Goal: Find specific page/section: Find specific page/section

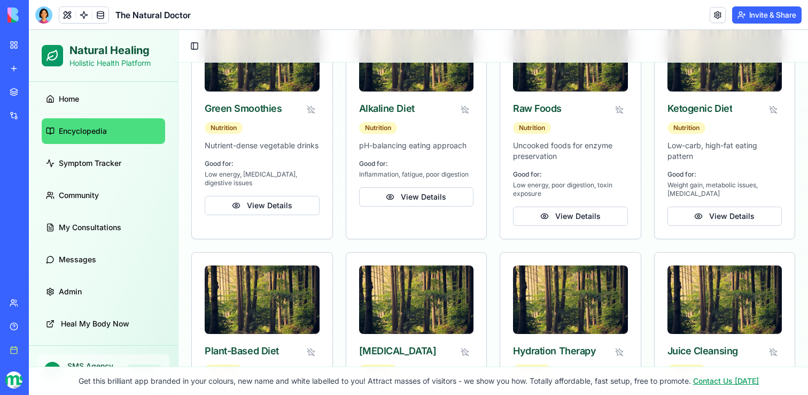
scroll to position [6242, 0]
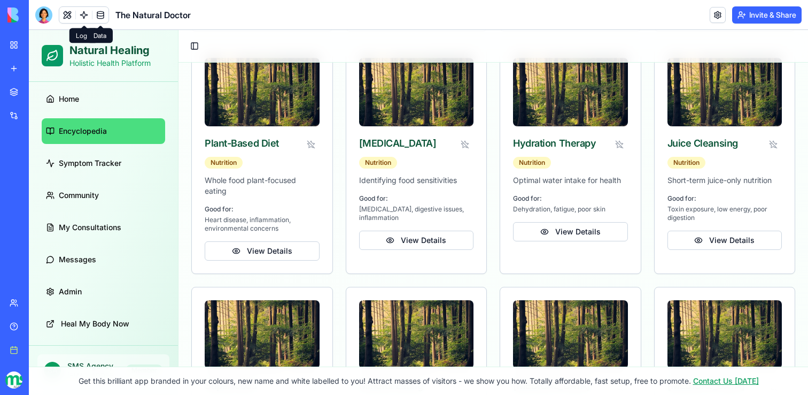
click at [99, 13] on link at bounding box center [100, 15] width 16 height 16
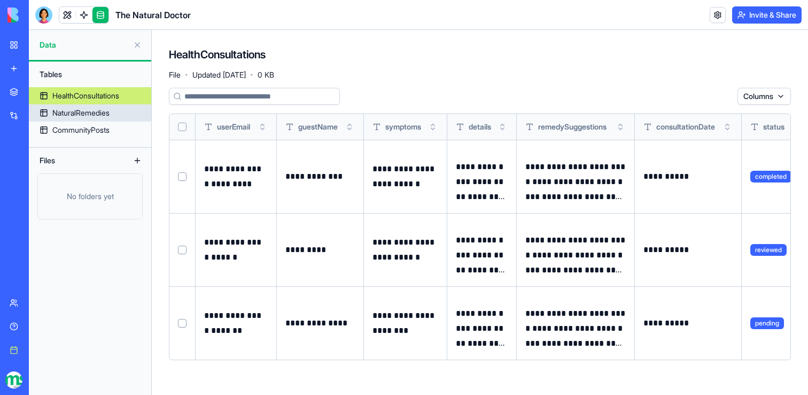
click at [99, 111] on div "NaturalRemedies" at bounding box center [80, 112] width 57 height 11
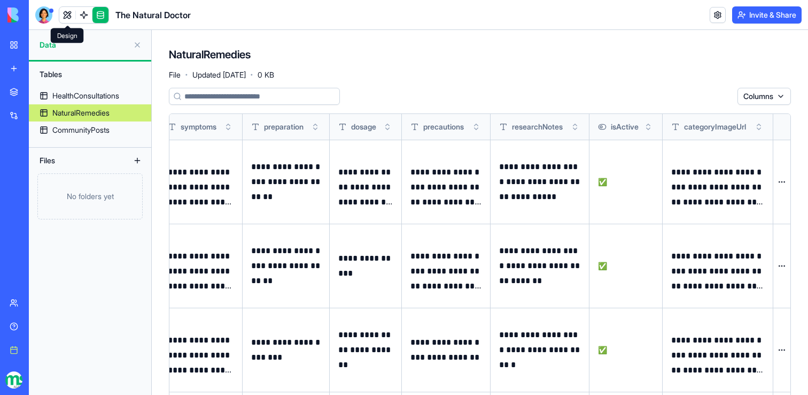
click at [59, 10] on link at bounding box center [67, 15] width 16 height 16
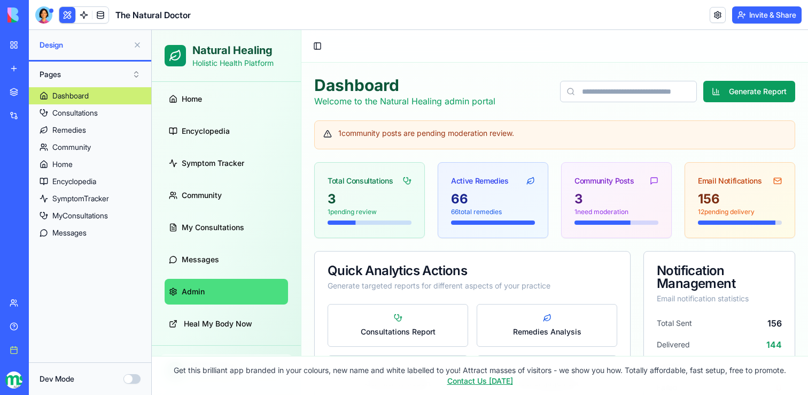
click at [390, 181] on div "Total Consultations" at bounding box center [360, 180] width 65 height 11
click at [468, 182] on div "Active Remedies" at bounding box center [480, 180] width 58 height 11
click at [711, 15] on link at bounding box center [718, 15] width 16 height 16
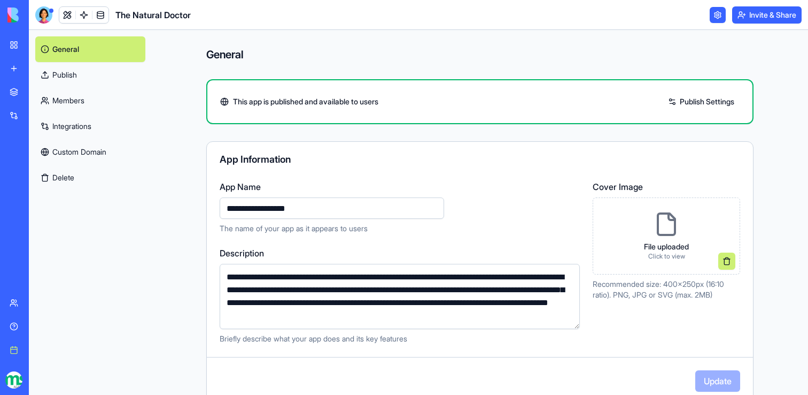
click at [711, 15] on link at bounding box center [718, 15] width 16 height 16
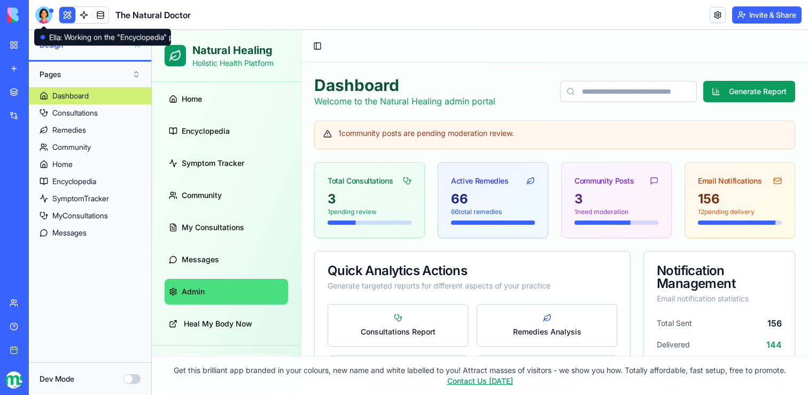
click at [39, 15] on div at bounding box center [43, 14] width 17 height 17
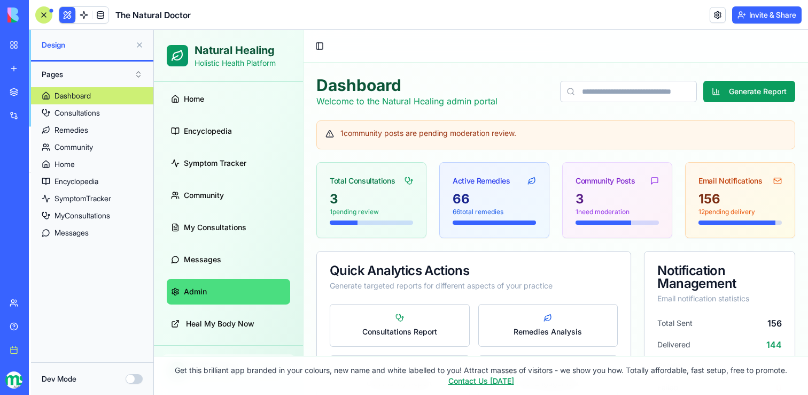
scroll to position [32028, 0]
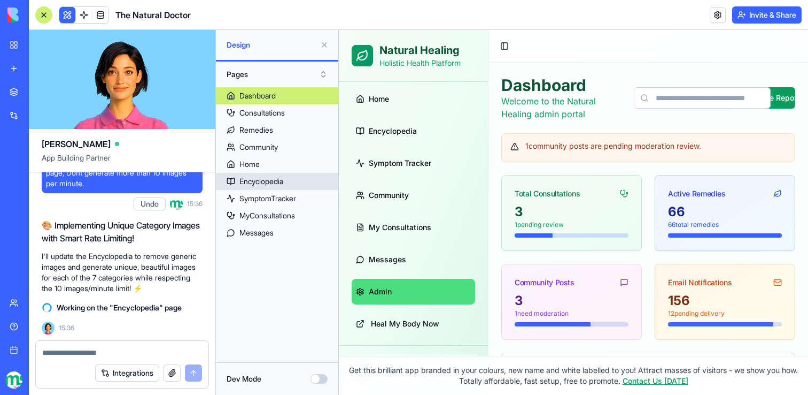
click at [278, 178] on div "Encyclopedia" at bounding box center [262, 181] width 44 height 11
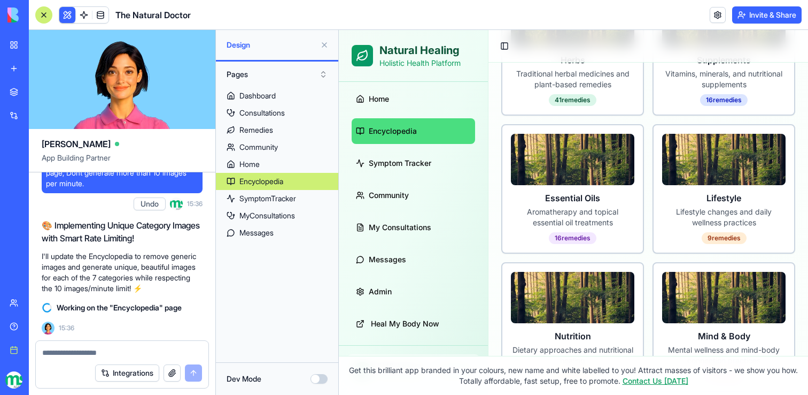
scroll to position [351, 0]
